Goal: Understand process/instructions: Learn how to perform a task or action

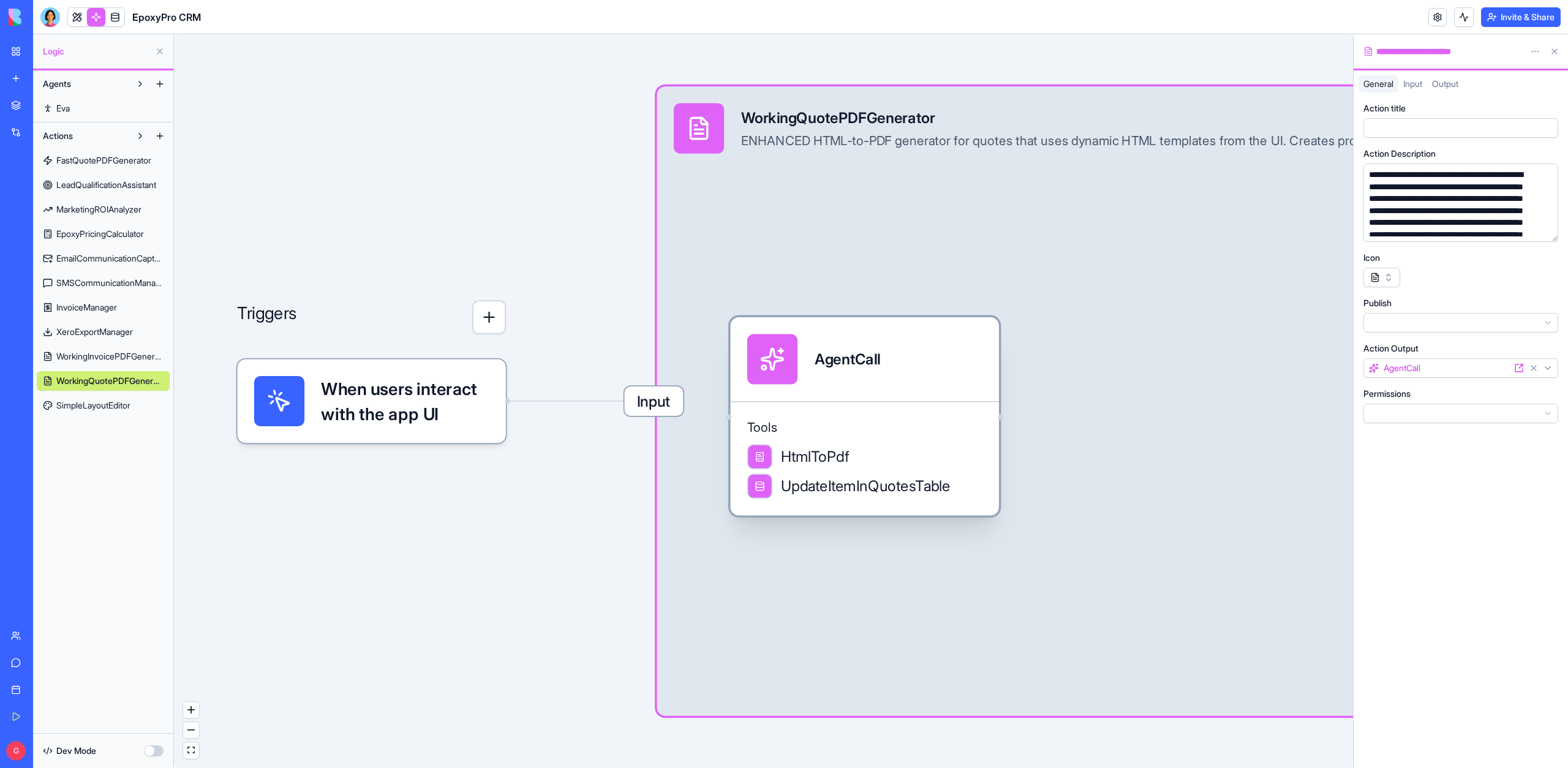
click at [809, 415] on div "Tools HtmlToPdf UpdateItemInQuotesTable" at bounding box center [865, 458] width 268 height 115
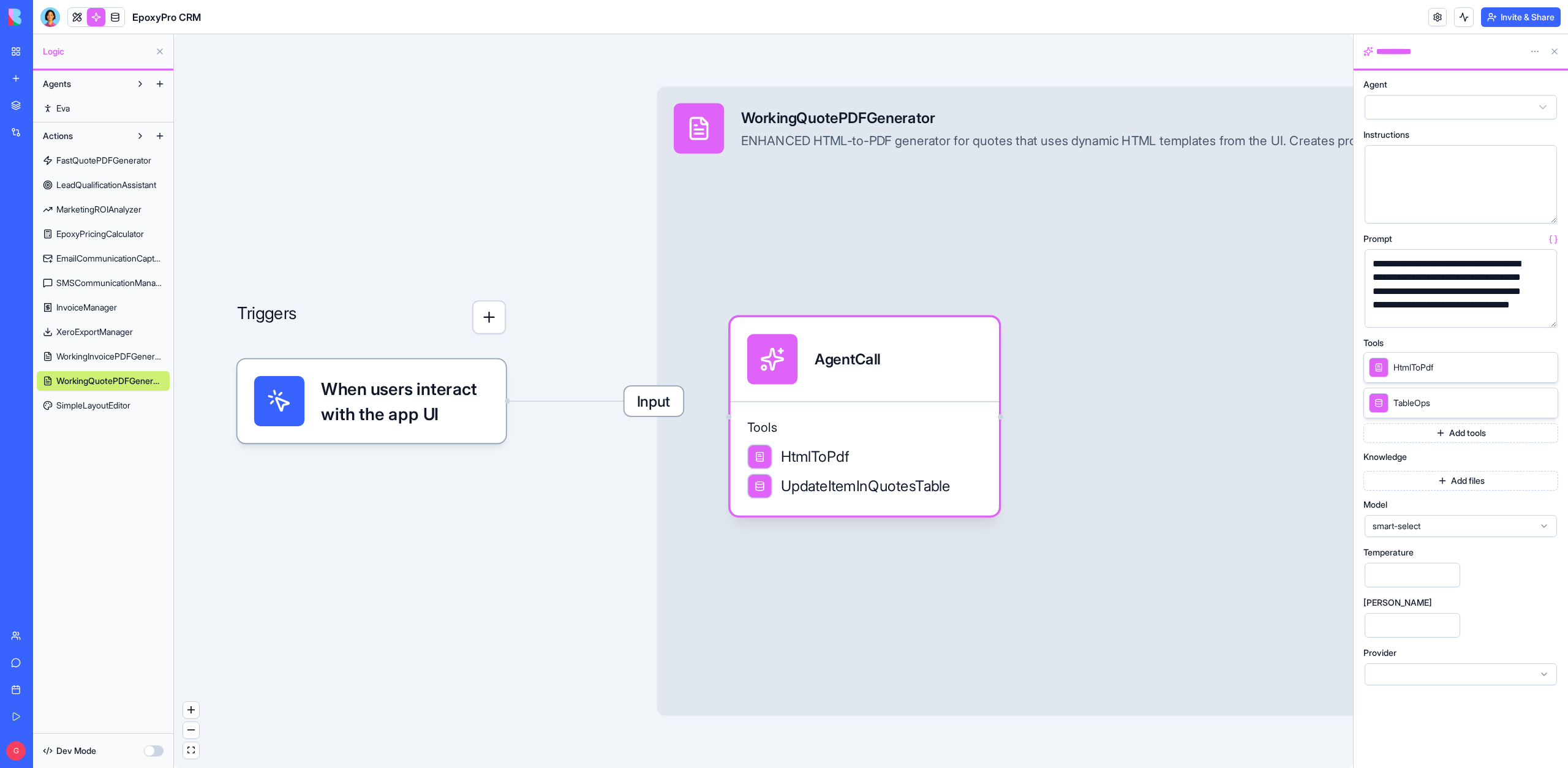
click at [830, 210] on div "Input WorkingQuotePDFGenerator ENHANCED HTML-to-PDF generator for quotes that u…" at bounding box center [1081, 401] width 848 height 629
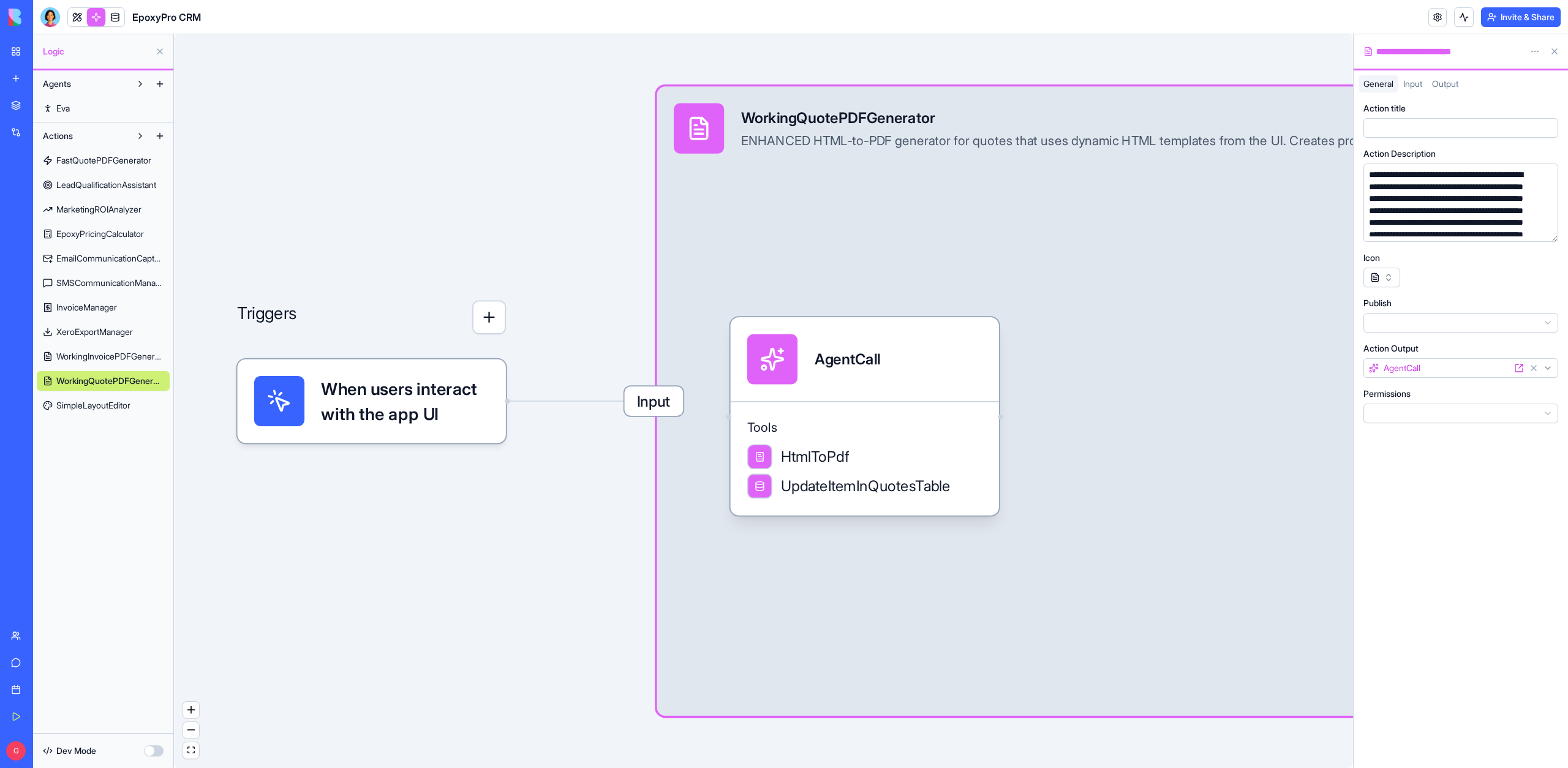
click at [678, 403] on span "Input" at bounding box center [654, 401] width 59 height 29
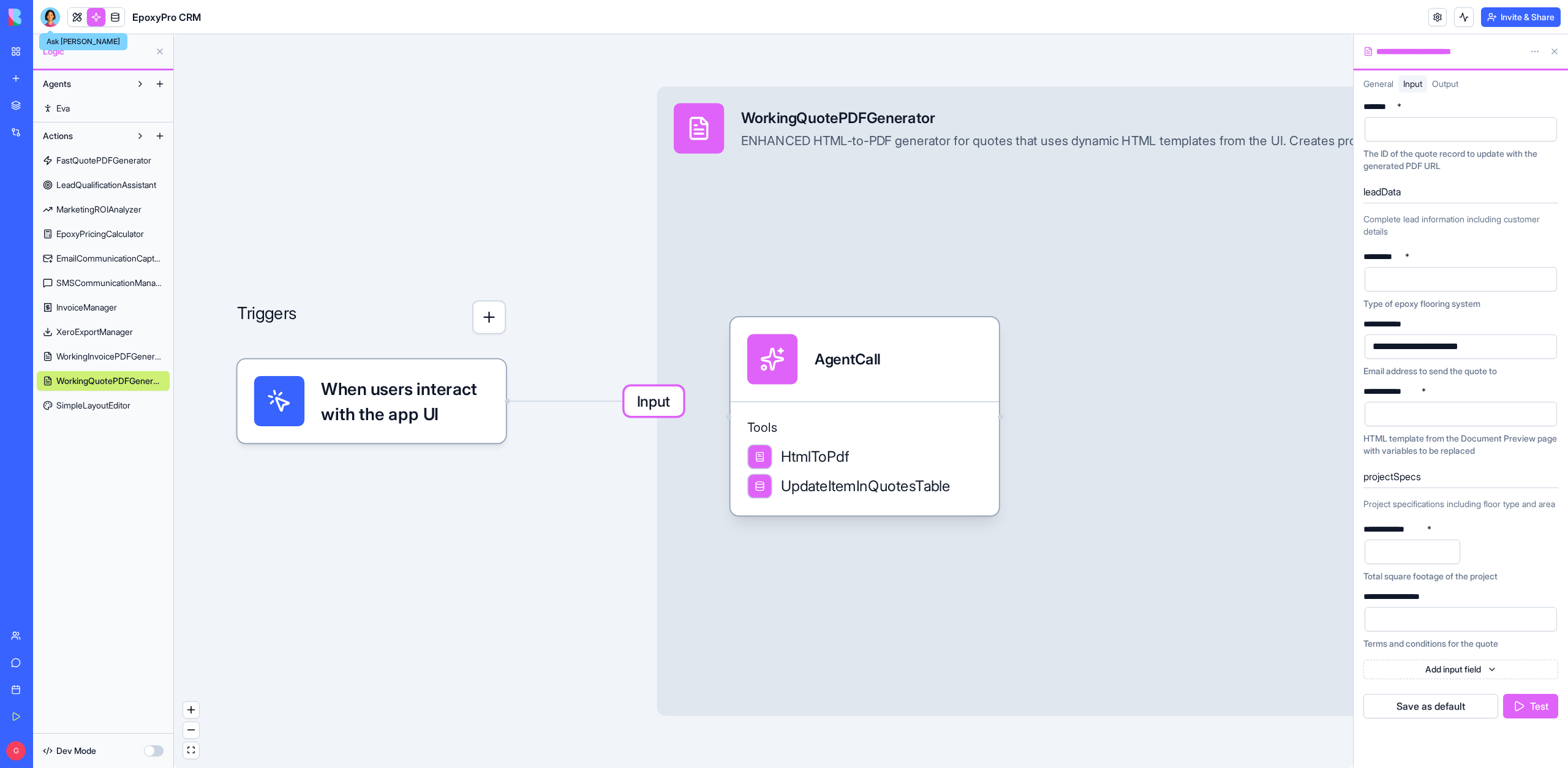
click at [54, 20] on div at bounding box center [51, 17] width 19 height 19
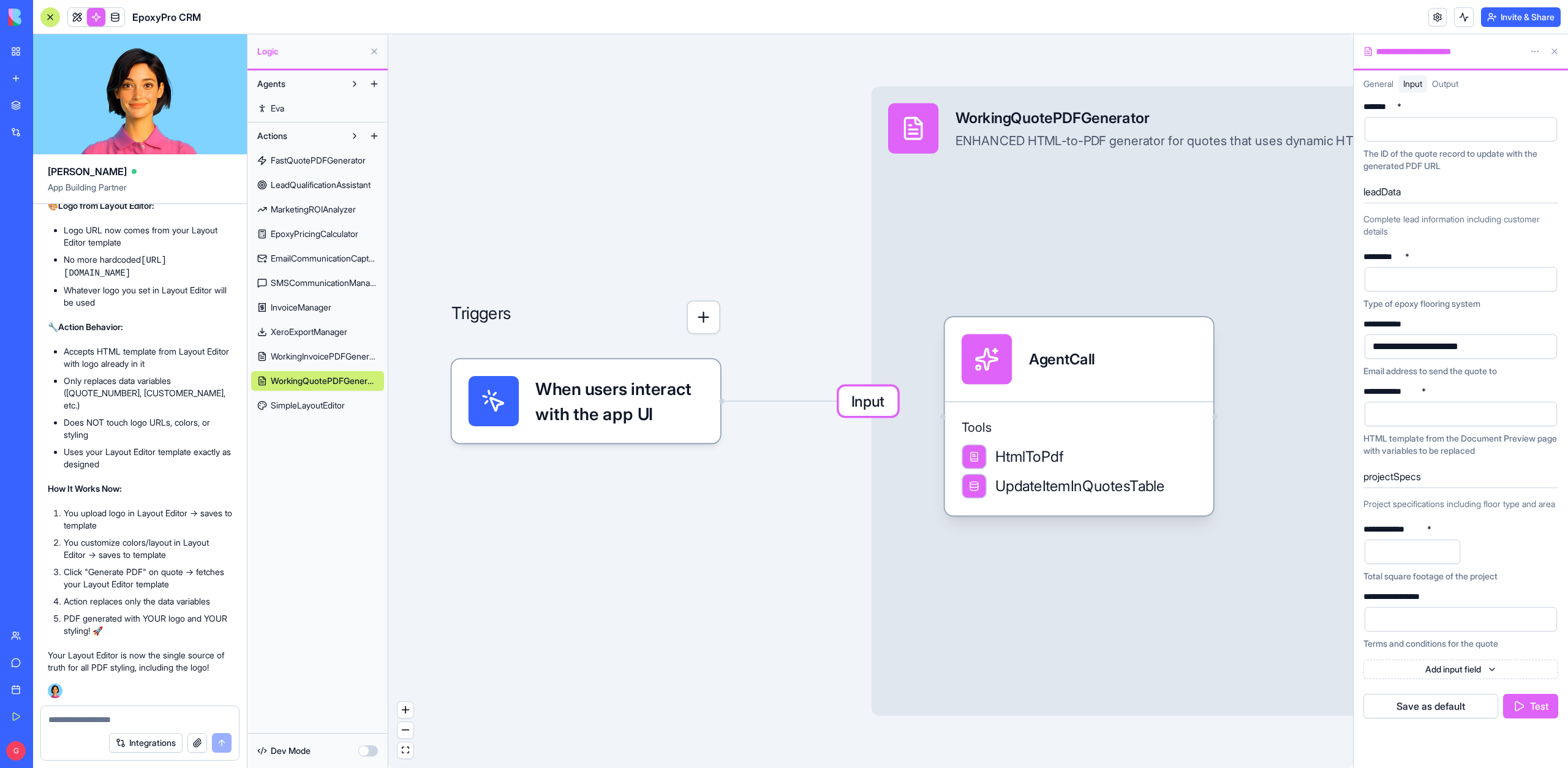
scroll to position [122193, 0]
click at [319, 381] on span "WorkingQuotePDFGenerator" at bounding box center [324, 381] width 107 height 13
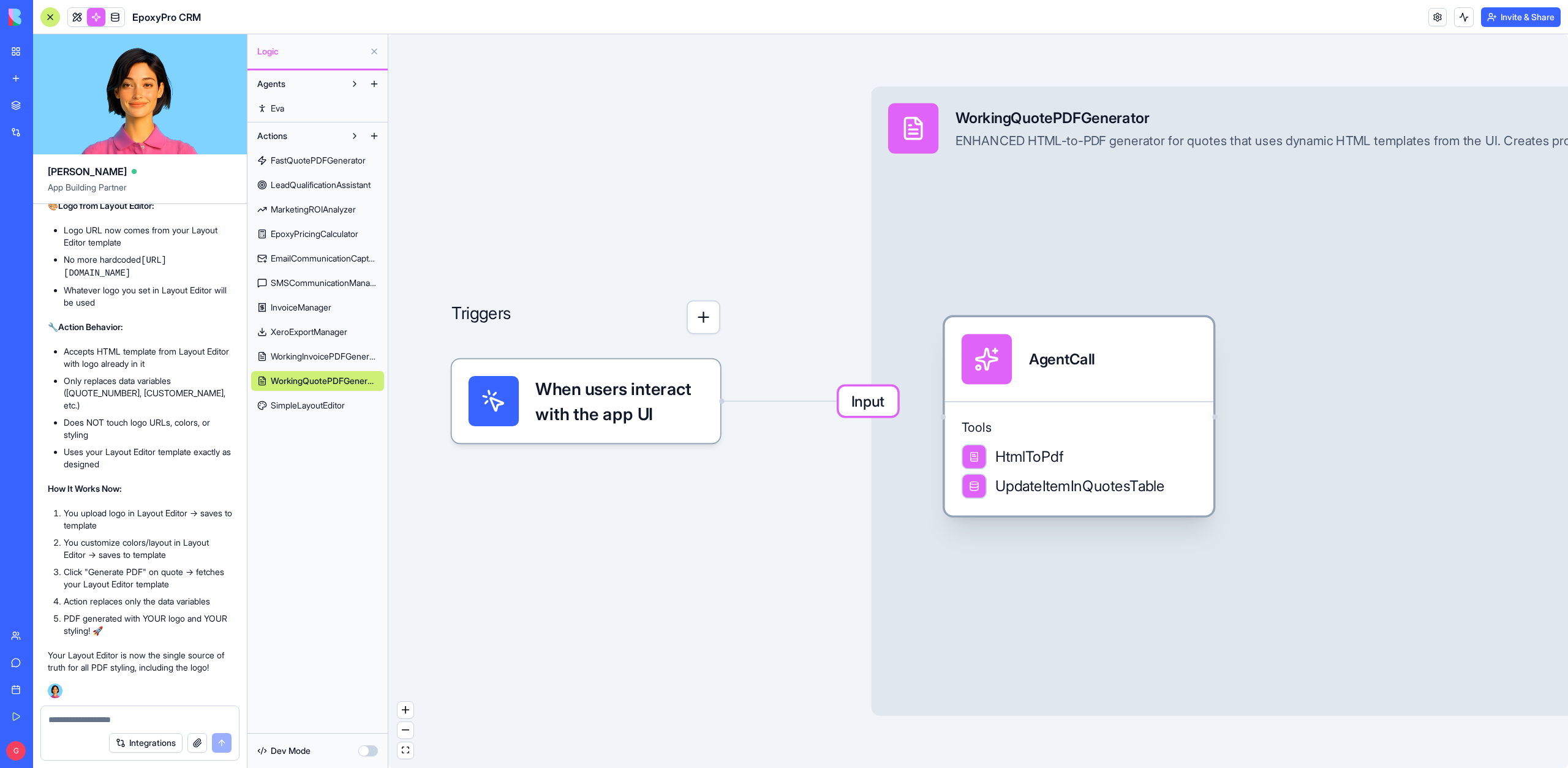
click at [1104, 385] on div "AgentCall" at bounding box center [1078, 359] width 268 height 83
click at [1101, 390] on div "AgentCall" at bounding box center [1078, 358] width 268 height 83
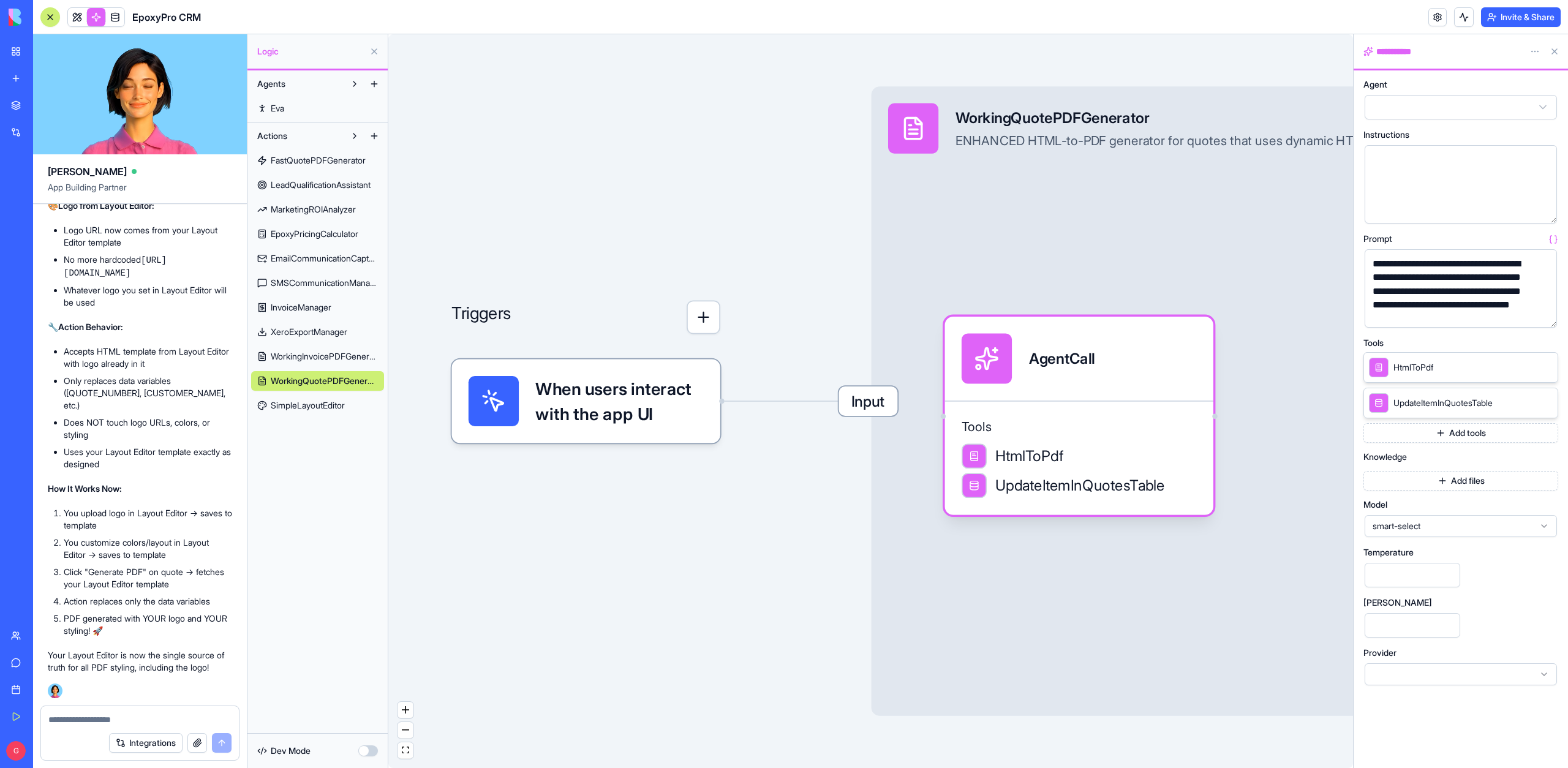
click at [1549, 319] on button "button" at bounding box center [1545, 316] width 19 height 19
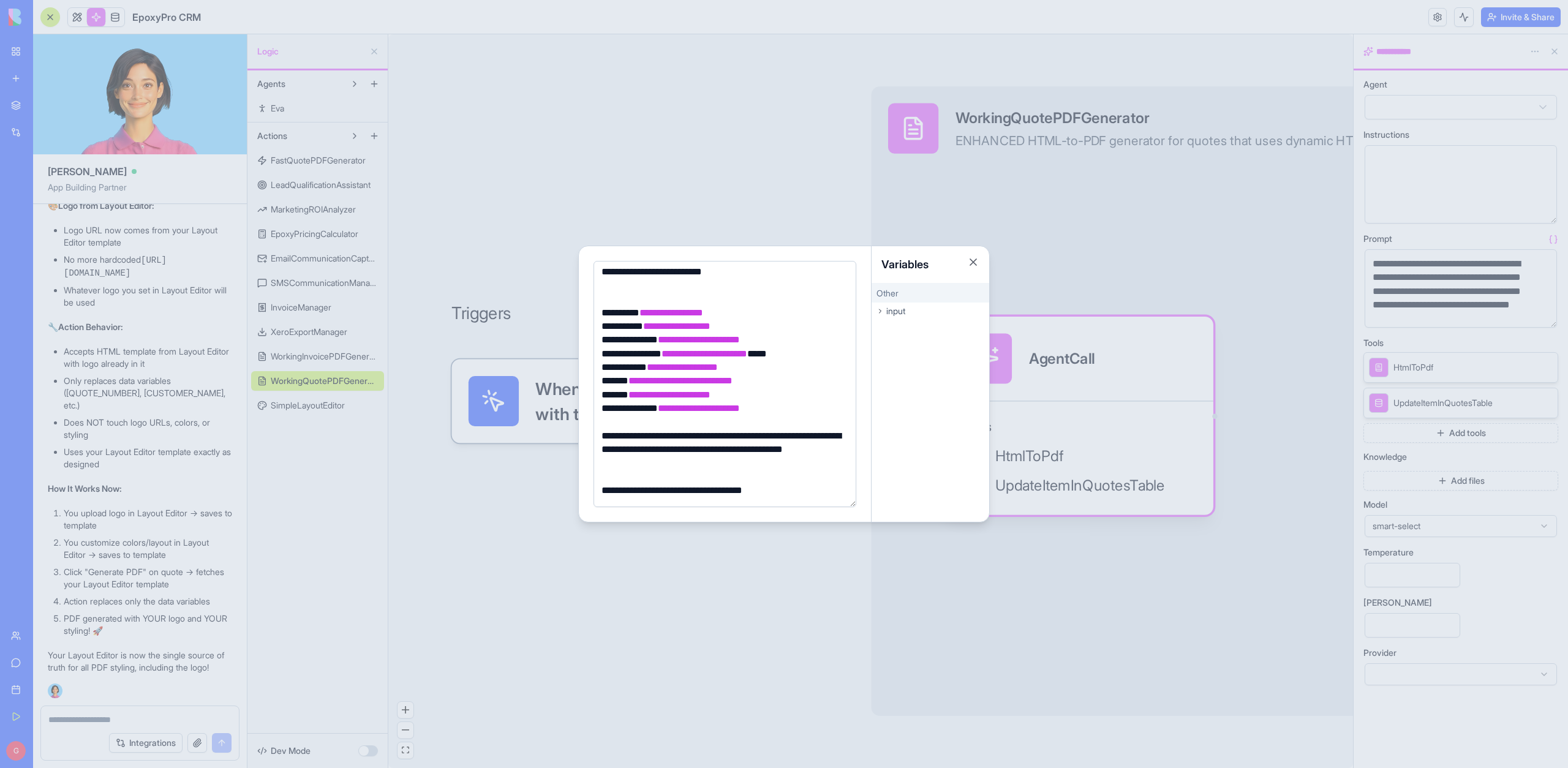
scroll to position [34, 0]
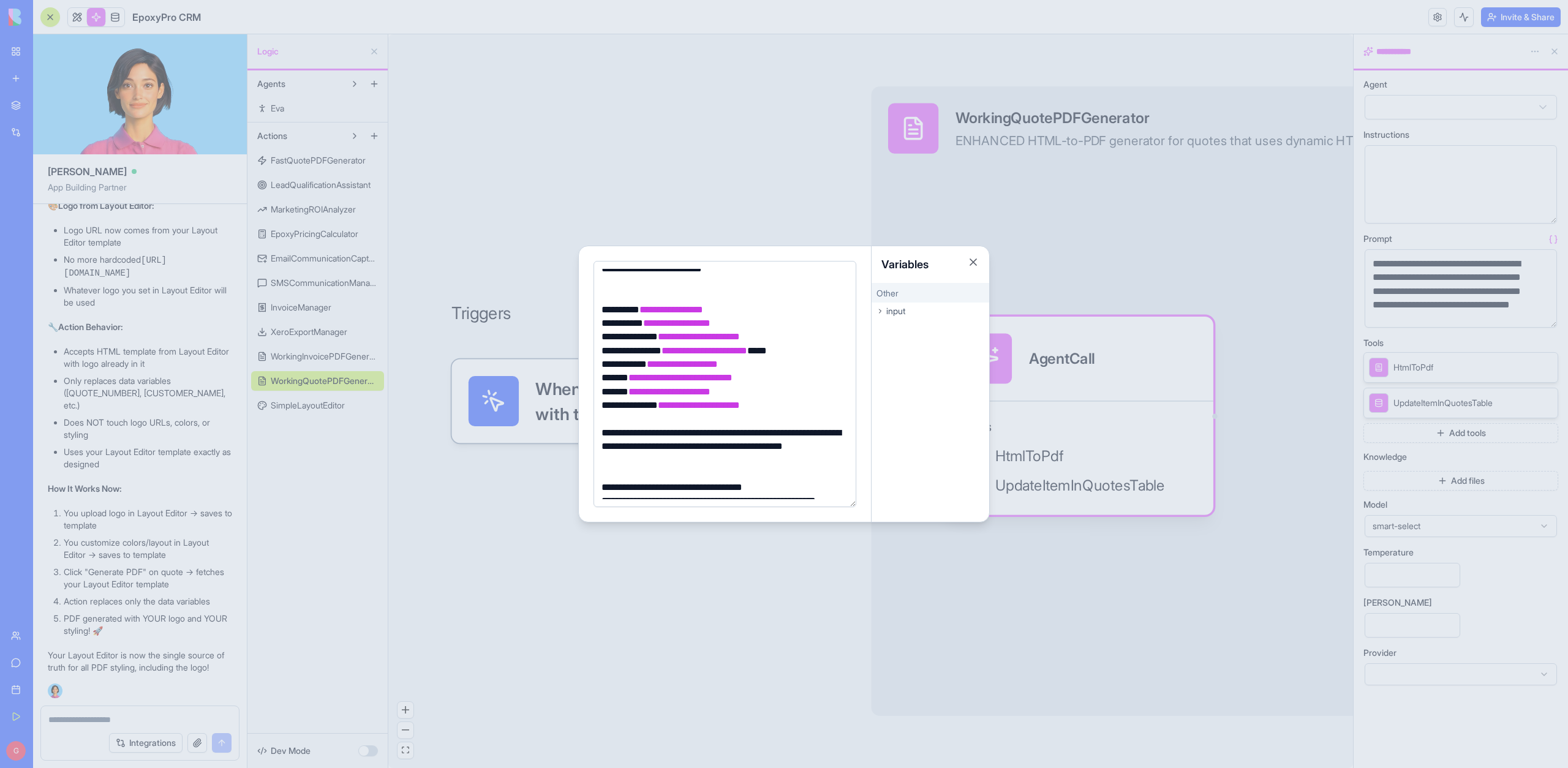
click at [76, 373] on div at bounding box center [784, 384] width 1568 height 768
